Goal: Check status: Check status

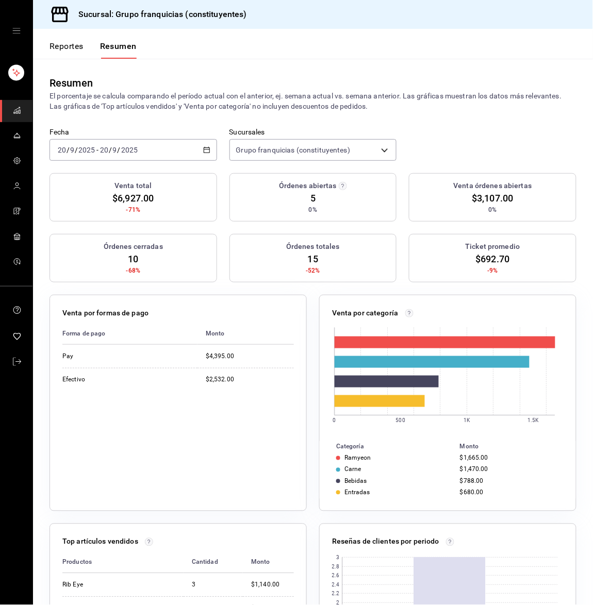
click at [159, 146] on div "[DATE] [DATE] - [DATE] [DATE]" at bounding box center [134, 150] width 168 height 22
click at [116, 184] on span "Hoy" at bounding box center [98, 181] width 80 height 11
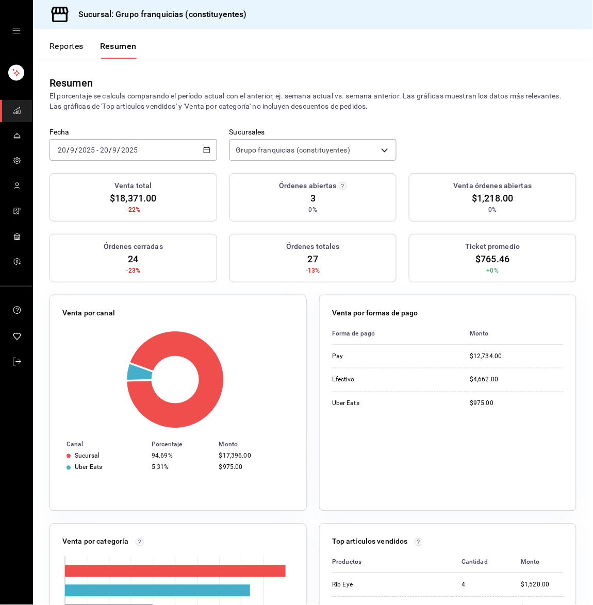
click at [89, 150] on input "2025" at bounding box center [87, 150] width 18 height 8
click at [88, 175] on li "Hoy" at bounding box center [98, 181] width 96 height 23
click at [66, 46] on button "Reportes" at bounding box center [67, 50] width 34 height 18
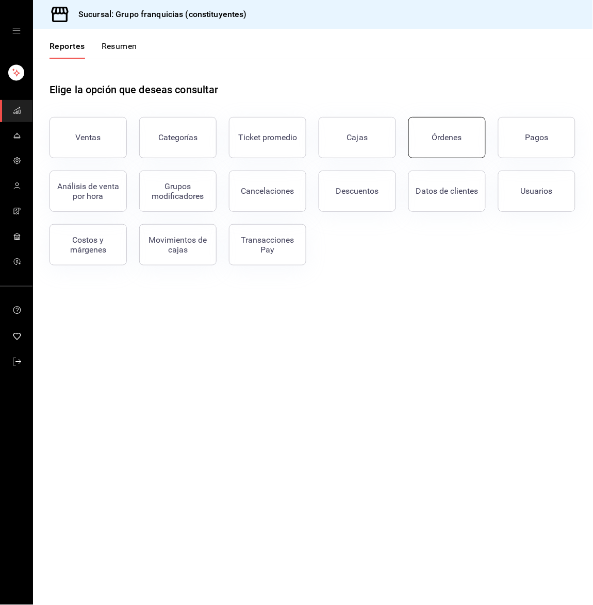
click at [446, 127] on button "Órdenes" at bounding box center [446, 137] width 77 height 41
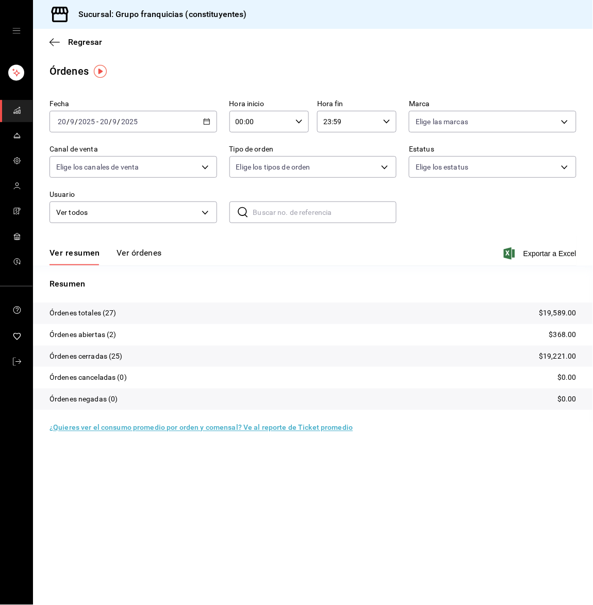
click at [143, 256] on button "Ver órdenes" at bounding box center [139, 257] width 45 height 18
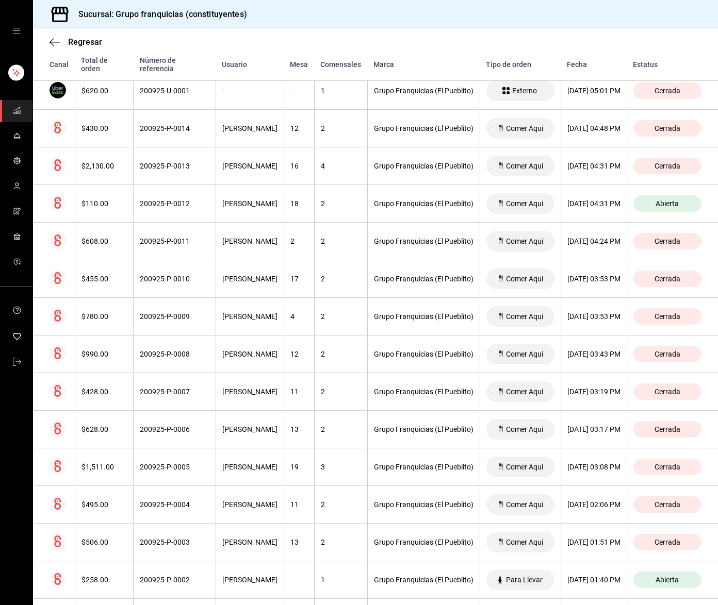
scroll to position [707, 0]
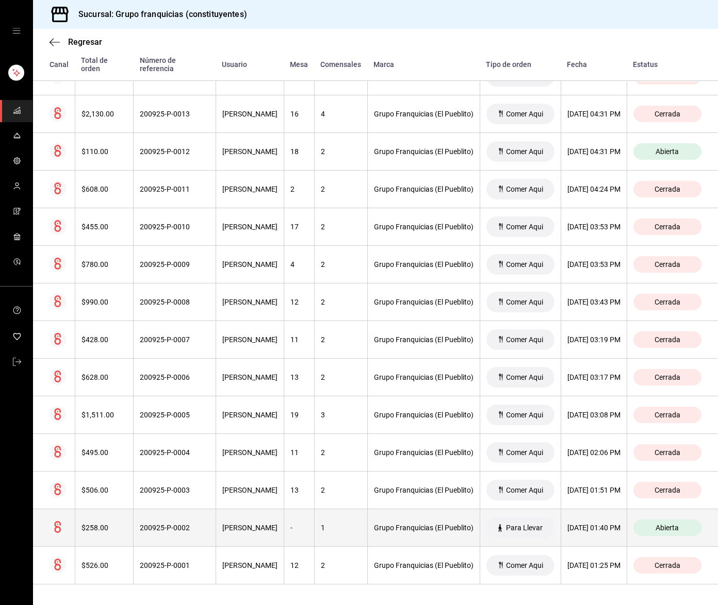
click at [382, 521] on th "Grupo Franquicias (El Pueblito)" at bounding box center [423, 529] width 112 height 38
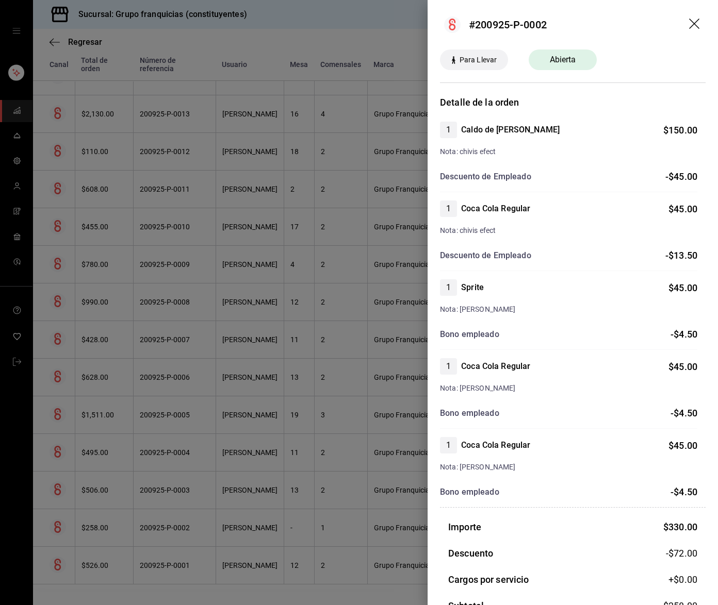
click at [382, 521] on div at bounding box center [359, 302] width 718 height 605
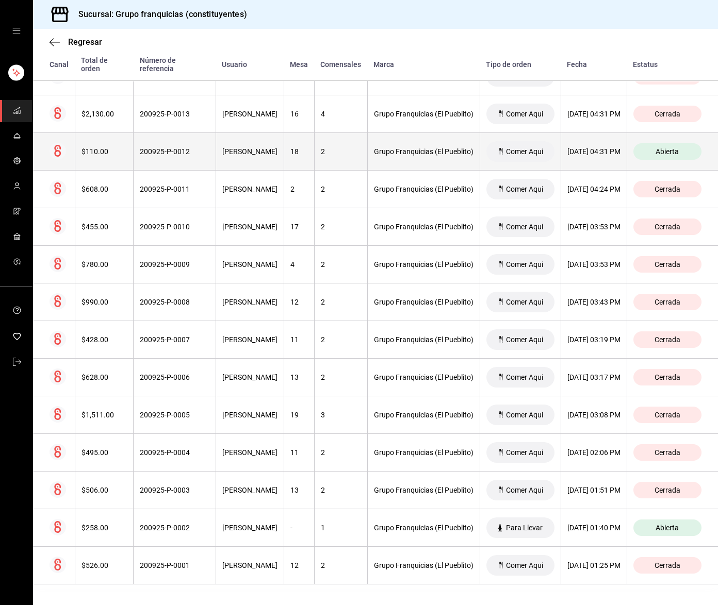
click at [593, 159] on div "Abierta" at bounding box center [667, 151] width 68 height 17
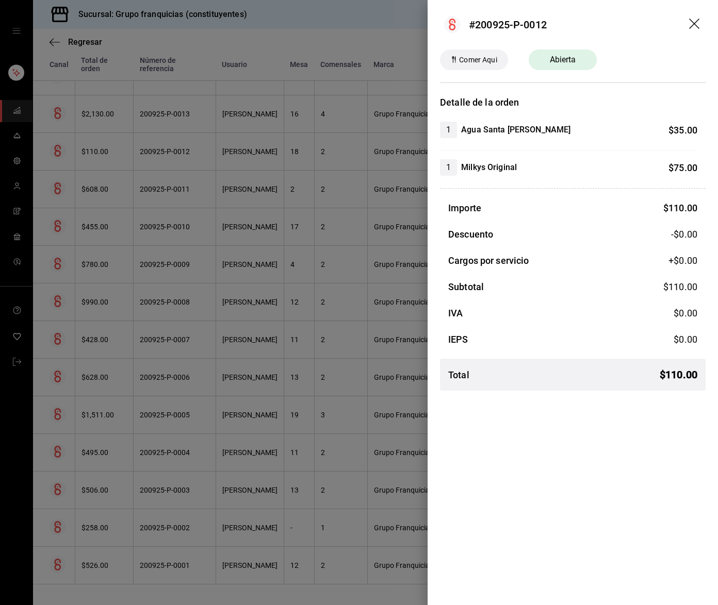
click at [374, 215] on div at bounding box center [359, 302] width 718 height 605
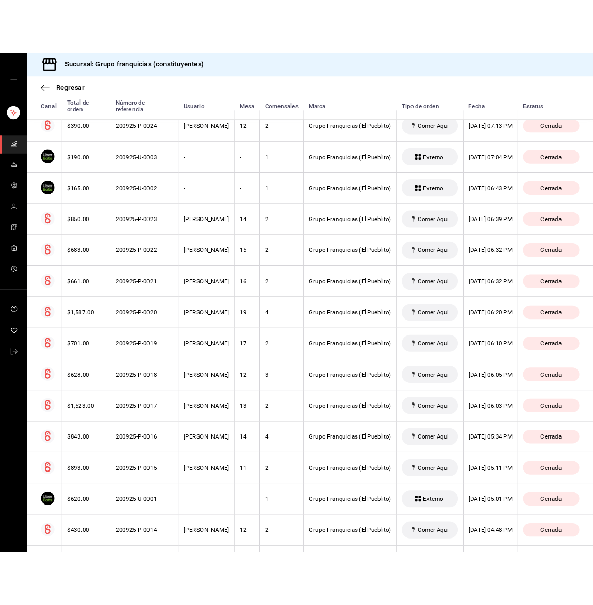
scroll to position [0, 0]
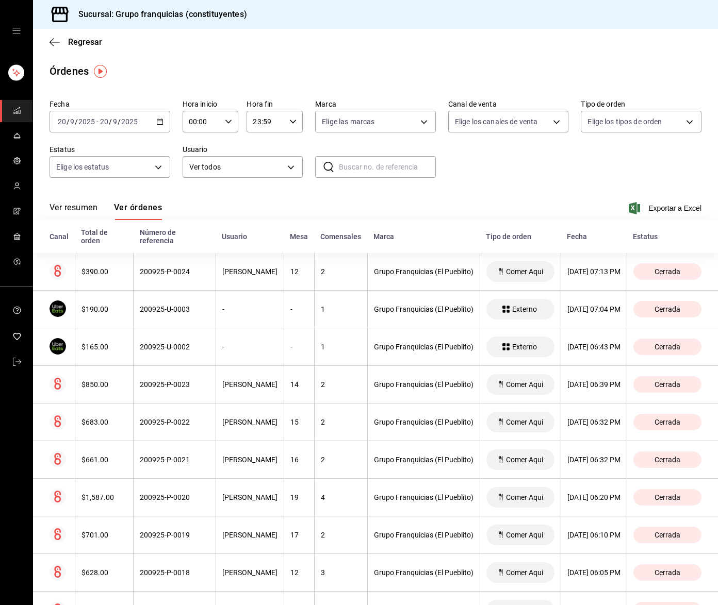
click at [8, 116] on link "mailbox folders" at bounding box center [16, 111] width 32 height 22
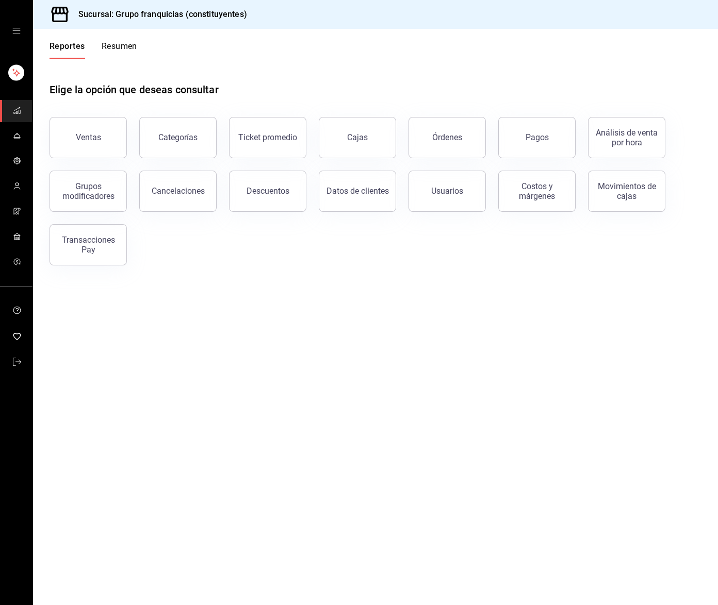
click at [124, 43] on button "Resumen" at bounding box center [120, 50] width 36 height 18
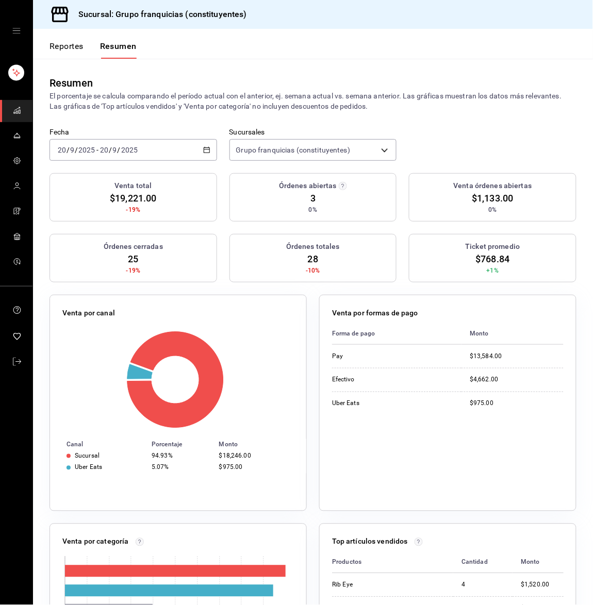
click at [122, 157] on div "[DATE] [DATE] - [DATE] [DATE]" at bounding box center [134, 150] width 168 height 22
click at [104, 178] on span "Hoy" at bounding box center [98, 181] width 80 height 11
